Goal: Find specific page/section: Find specific page/section

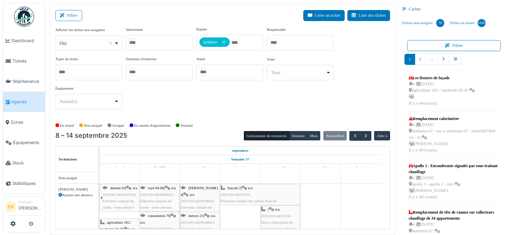
scroll to position [4211, 0]
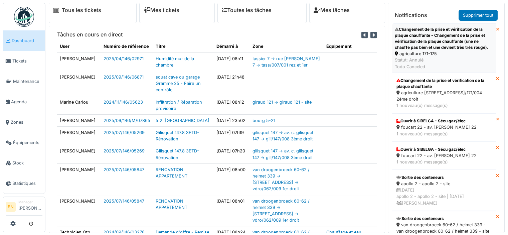
click at [429, 57] on div "Statut: Annulé Todo Canceled" at bounding box center [444, 63] width 99 height 13
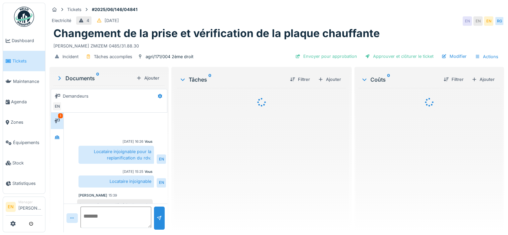
scroll to position [22, 0]
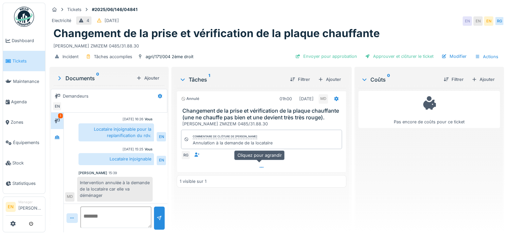
click at [261, 167] on icon at bounding box center [261, 167] width 5 height 4
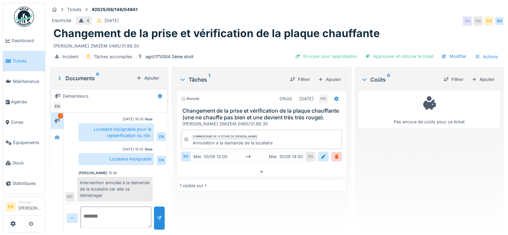
click at [405, 180] on div "Pas encore de coûts pour ce ticket" at bounding box center [429, 157] width 142 height 139
click at [22, 20] on img at bounding box center [24, 17] width 20 height 20
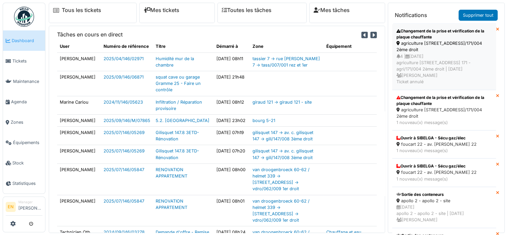
click at [417, 60] on div "4 | 21/06/2025 agriculture 171-175 - rue de l'agriculture 171 - agri/171/004 2è…" at bounding box center [443, 69] width 95 height 32
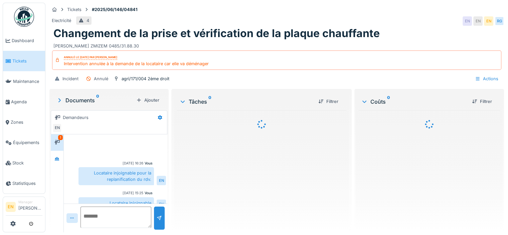
scroll to position [44, 0]
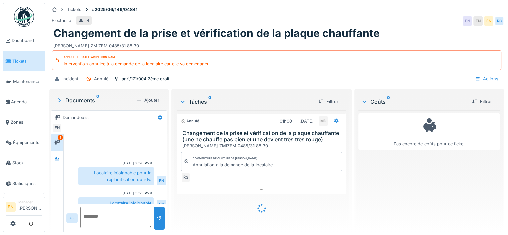
scroll to position [44, 0]
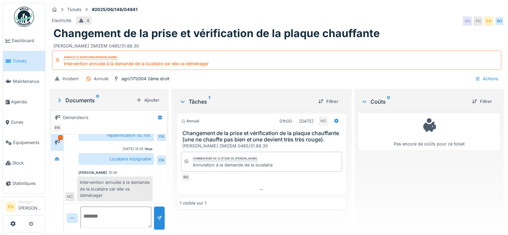
click at [21, 22] on img at bounding box center [24, 17] width 20 height 20
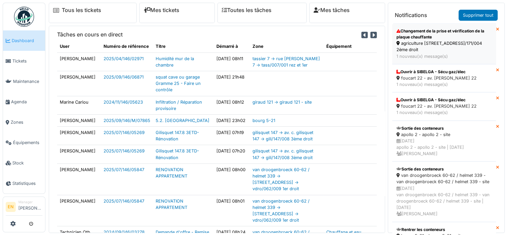
click at [428, 36] on div "Changement de la prise et vérification de la plaque chauffante" at bounding box center [443, 34] width 95 height 12
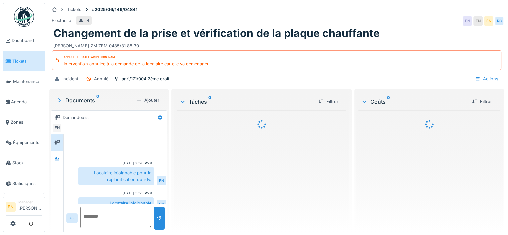
scroll to position [44, 0]
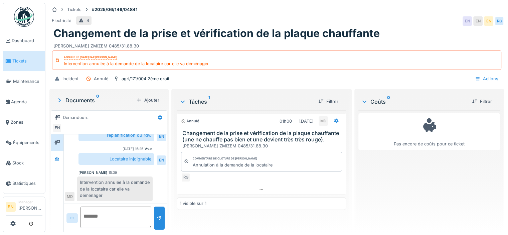
click at [23, 20] on img at bounding box center [24, 17] width 20 height 20
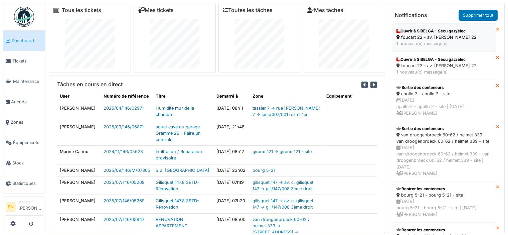
click at [418, 34] on div "foucart 22 - av. [PERSON_NAME] 22" at bounding box center [443, 37] width 95 height 6
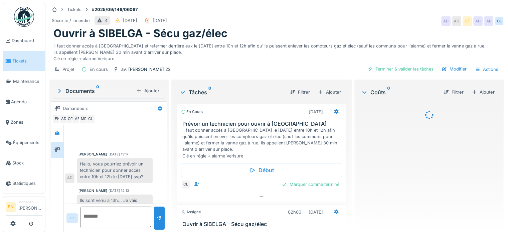
scroll to position [116, 0]
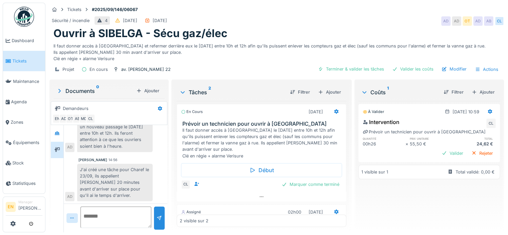
drag, startPoint x: 0, startPoint y: 0, endPoint x: 418, endPoint y: 34, distance: 419.6
click at [418, 34] on div "Ouvrir à SIBELGA - Sécu gaz/élec" at bounding box center [276, 33] width 447 height 13
